Goal: Task Accomplishment & Management: Manage account settings

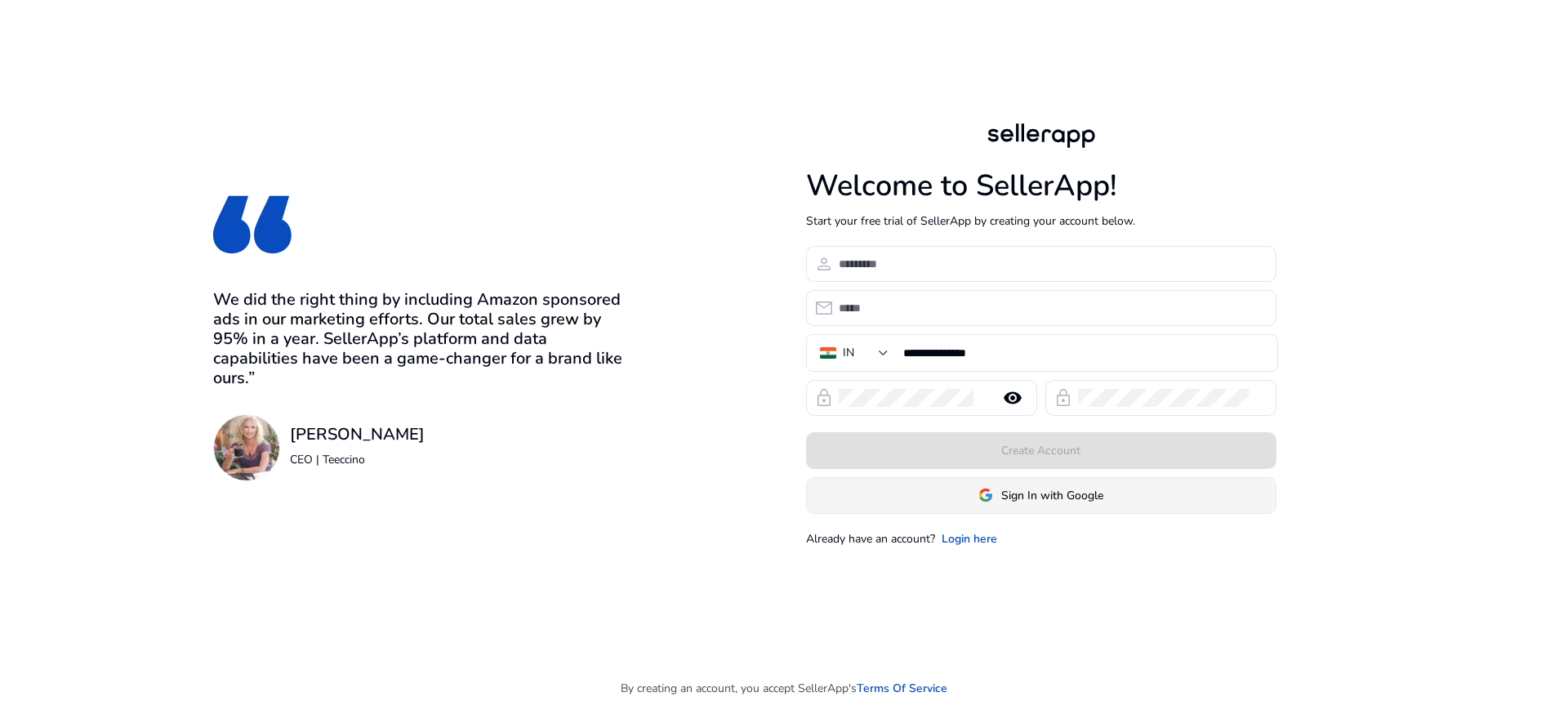
click at [1065, 496] on span "Sign In with Google" at bounding box center [1051, 495] width 102 height 17
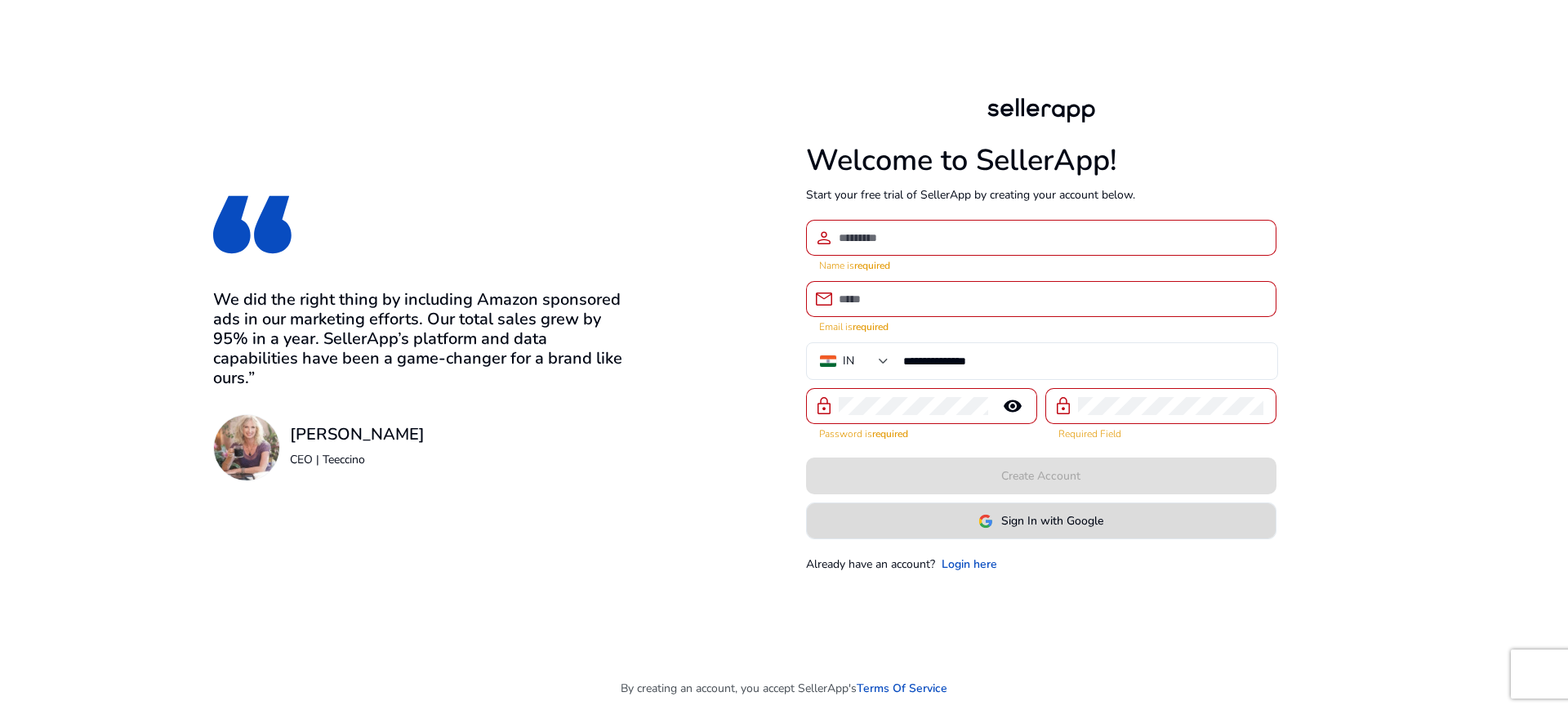
click at [995, 537] on span at bounding box center [1041, 522] width 469 height 39
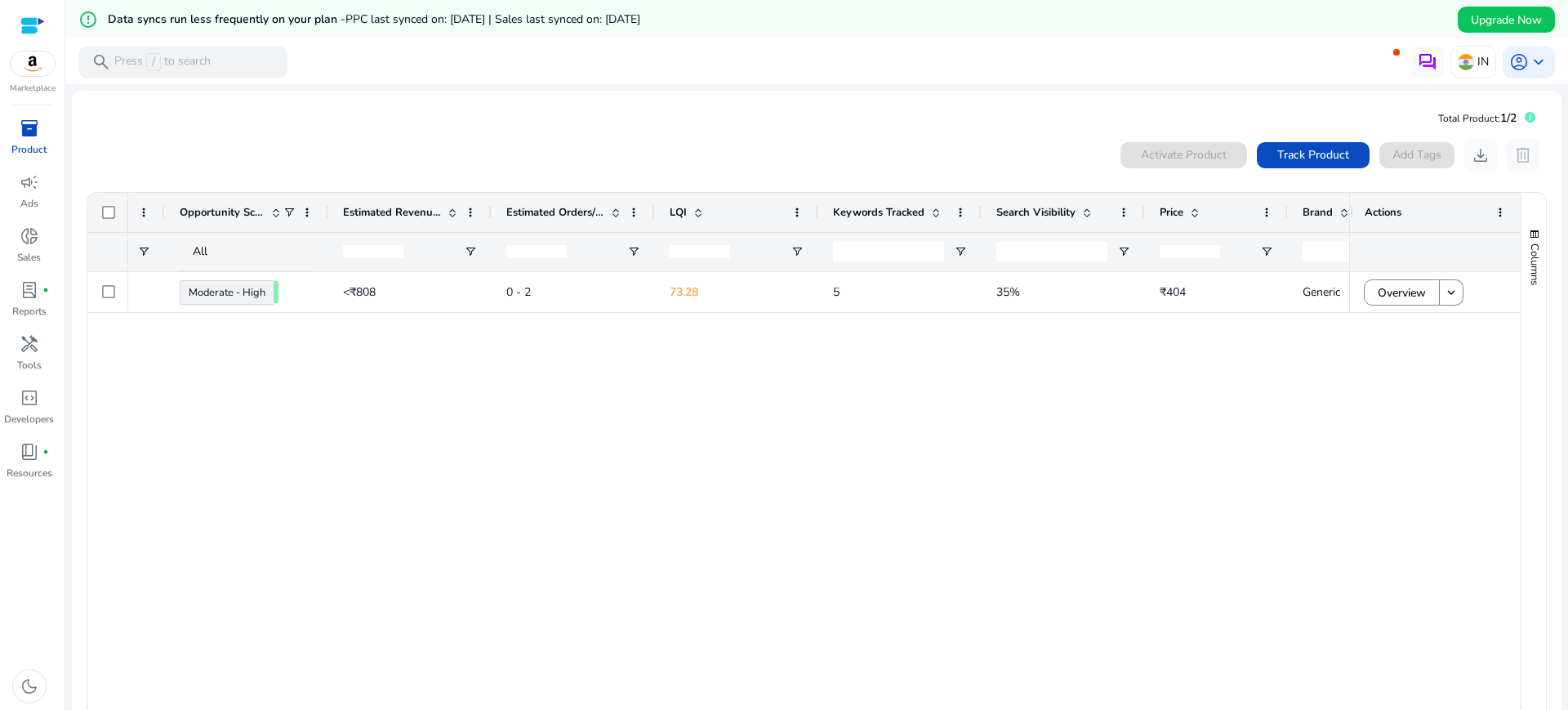
scroll to position [0, 800]
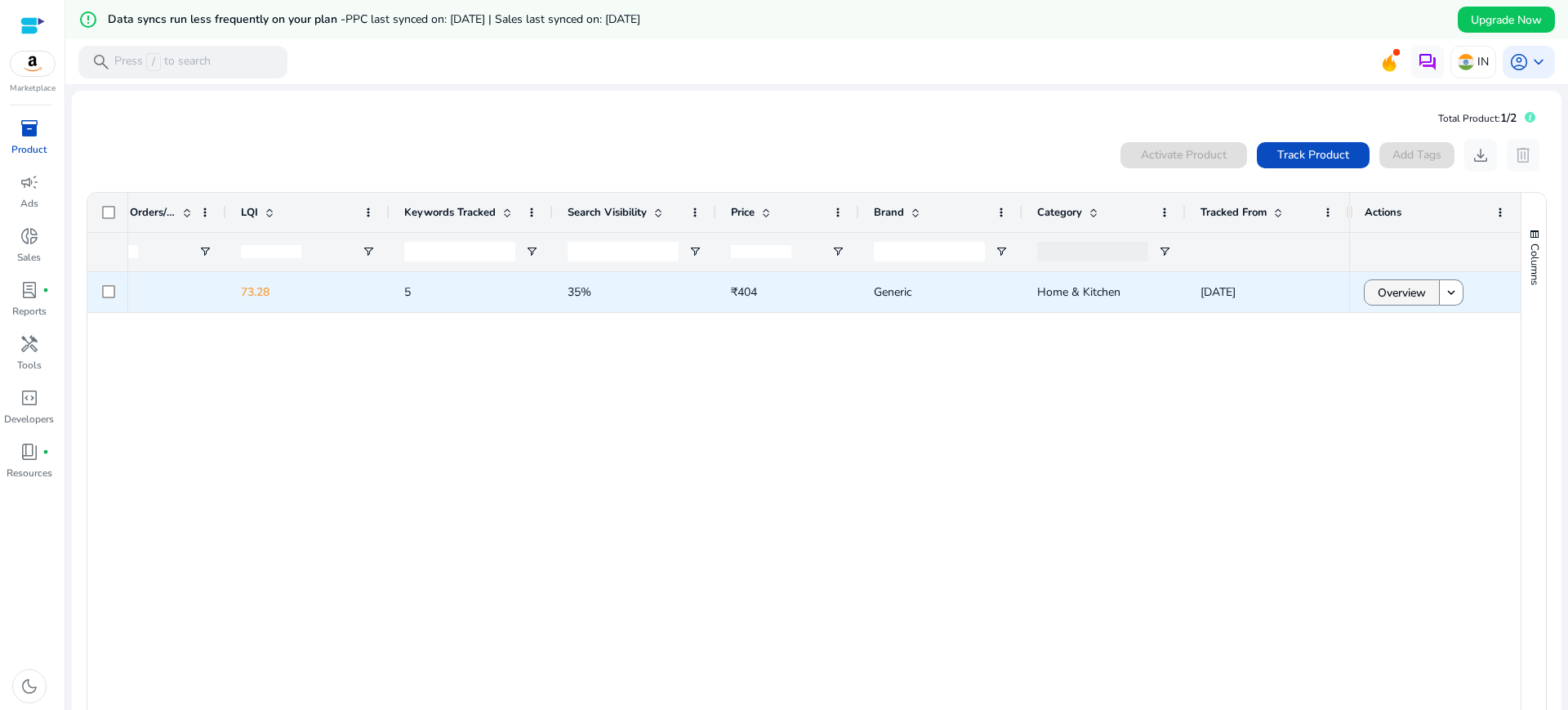
click at [1408, 287] on span "Overview" at bounding box center [1402, 293] width 49 height 34
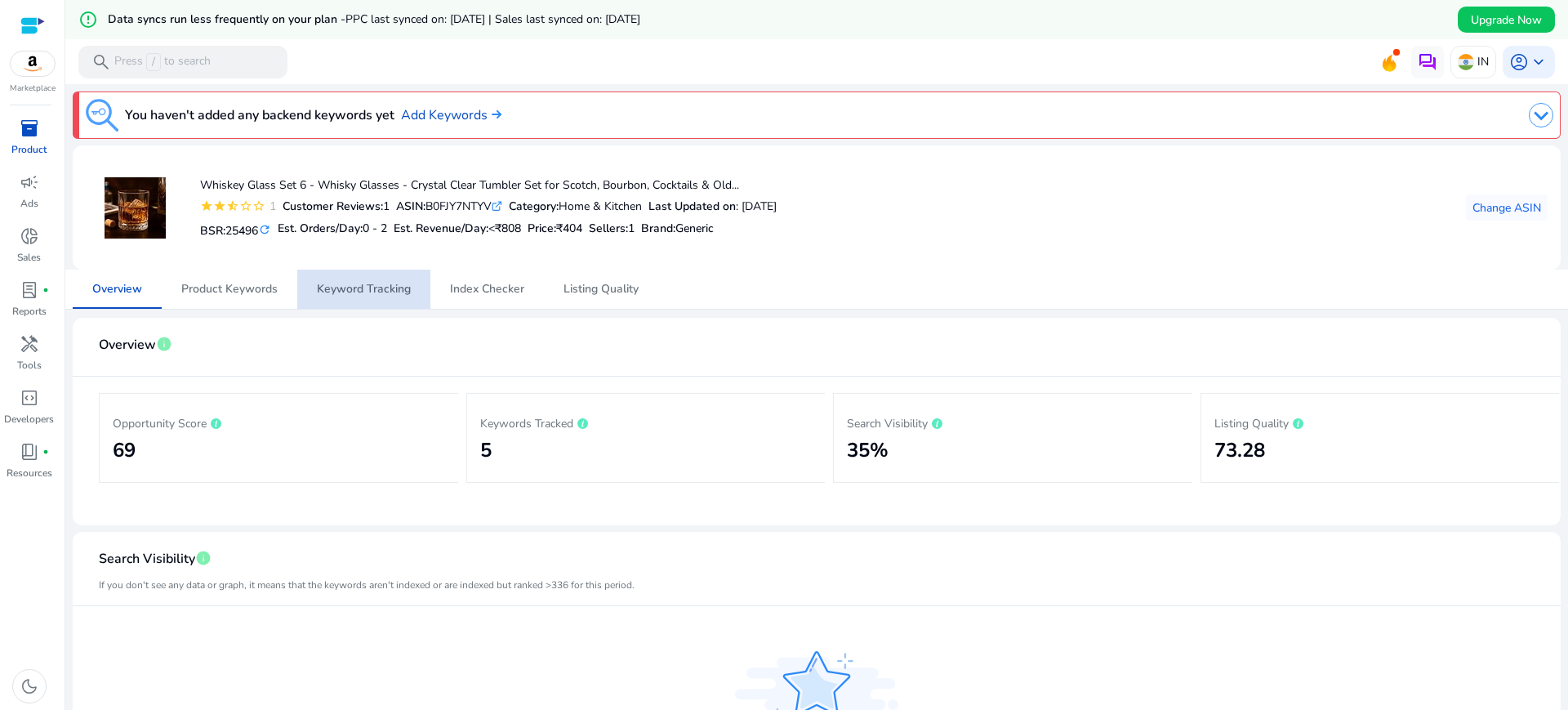
click at [371, 288] on span "Keyword Tracking" at bounding box center [364, 289] width 94 height 11
